Goal: Task Accomplishment & Management: Manage account settings

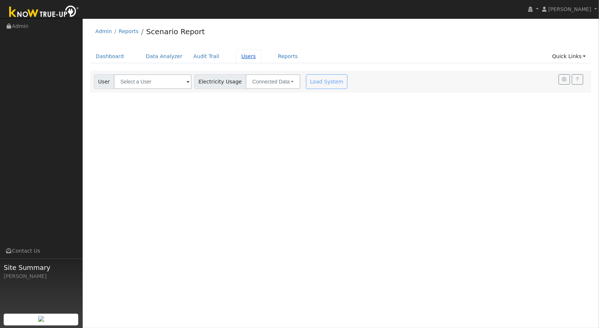
click at [240, 57] on link "Users" at bounding box center [249, 57] width 26 height 14
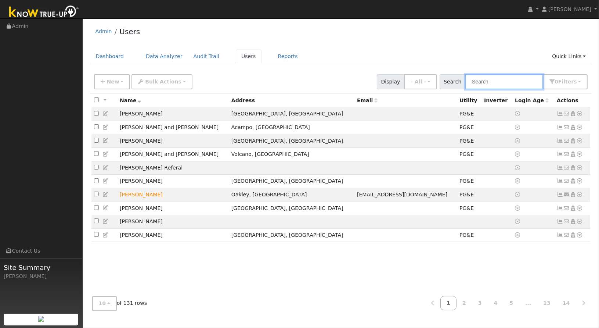
click at [497, 80] on input "text" at bounding box center [505, 81] width 78 height 15
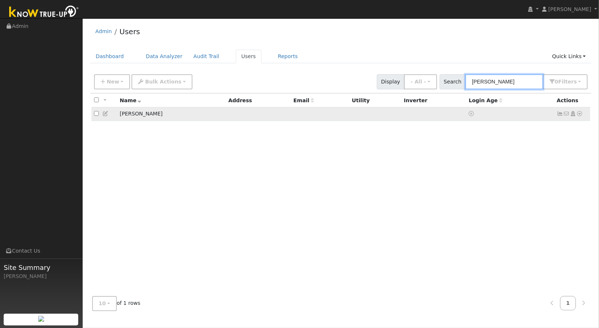
type input "[PERSON_NAME]"
click at [580, 115] on icon at bounding box center [580, 113] width 7 height 5
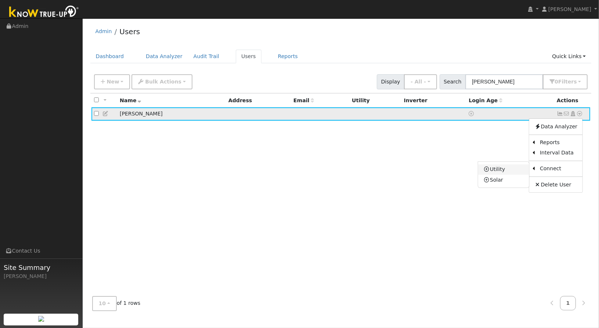
click at [499, 166] on link "Utility" at bounding box center [504, 169] width 51 height 10
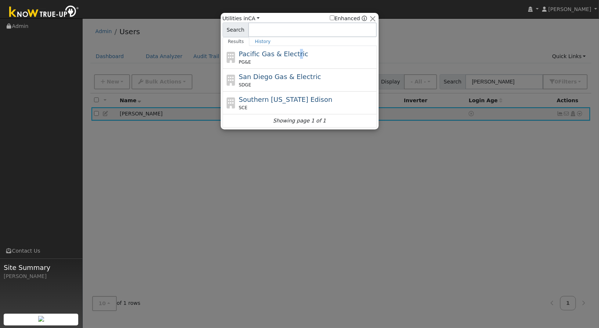
click at [292, 50] on span "Pacific Gas & Electric" at bounding box center [273, 54] width 69 height 8
